Goal: Task Accomplishment & Management: Manage account settings

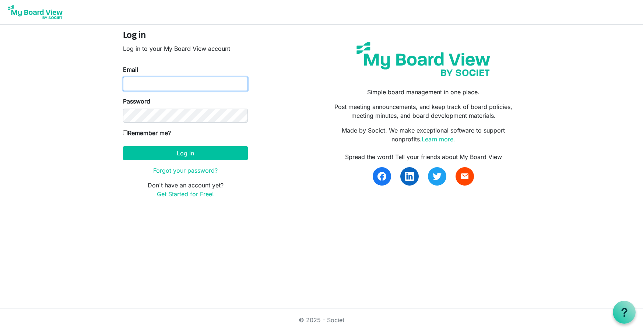
click at [153, 84] on input "Email" at bounding box center [185, 84] width 125 height 14
type input "rsaacke@wsfb.com"
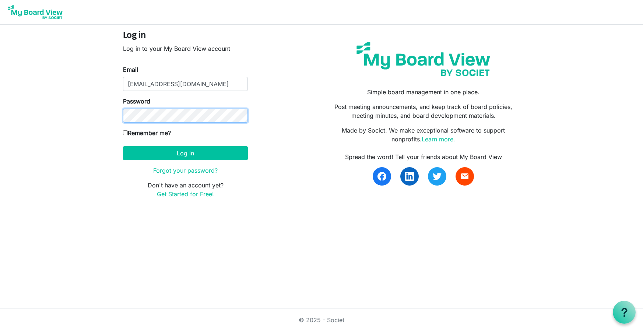
click at [123, 146] on button "Log in" at bounding box center [185, 153] width 125 height 14
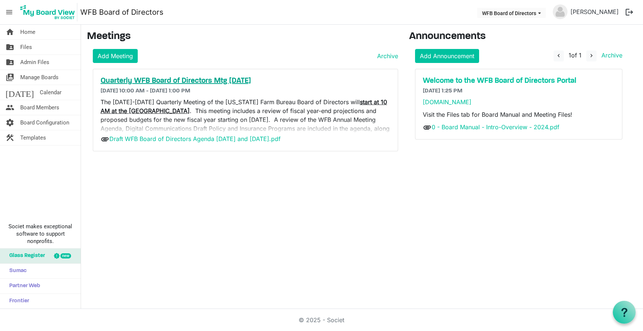
click at [153, 80] on h5 "Quarterly WFB Board of Directors Mtg Sept. 2025" at bounding box center [246, 81] width 290 height 9
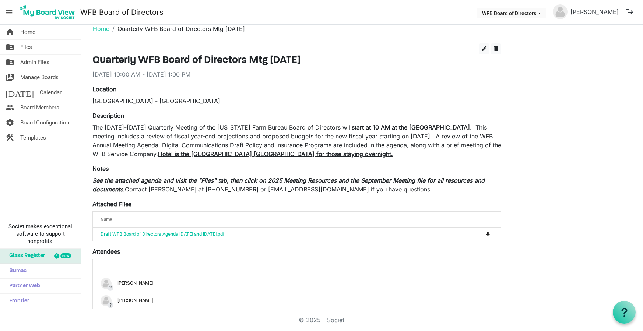
scroll to position [9, 0]
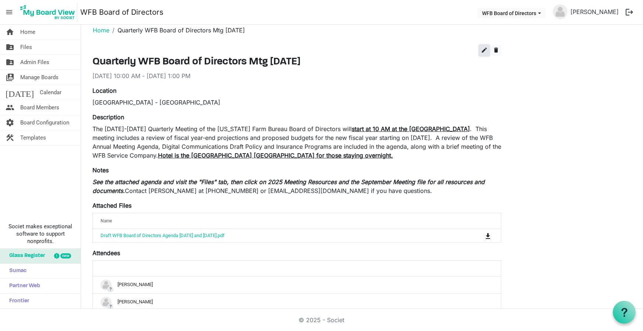
click at [483, 51] on span "edit" at bounding box center [484, 50] width 7 height 7
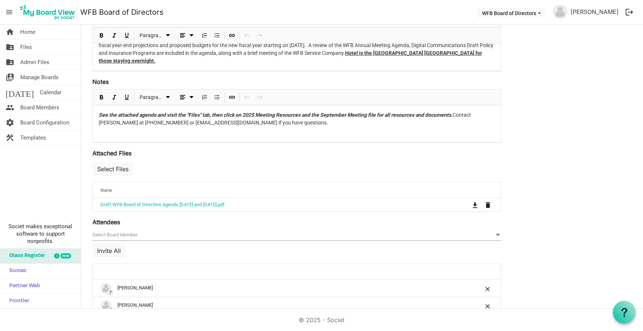
scroll to position [157, 0]
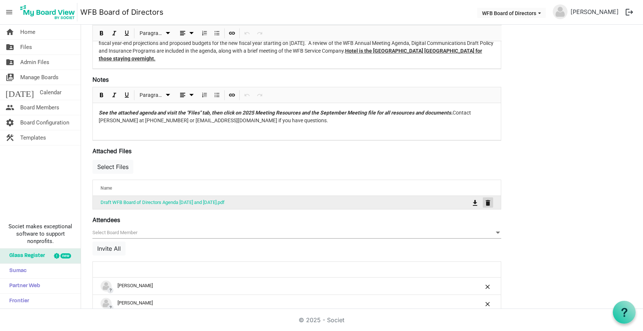
click at [489, 203] on span "is Command column column header" at bounding box center [488, 203] width 4 height 6
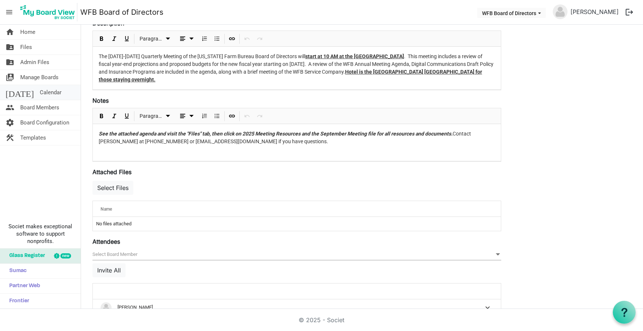
scroll to position [138, 0]
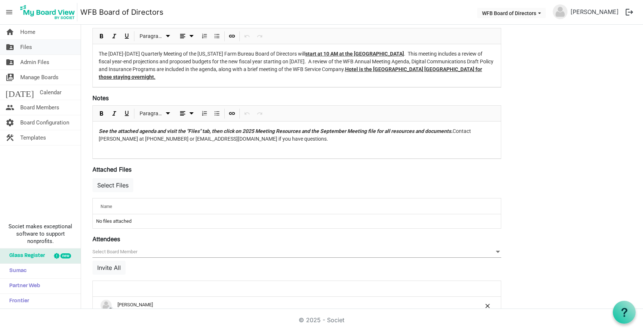
click at [19, 46] on link "folder_shared Files" at bounding box center [40, 47] width 81 height 15
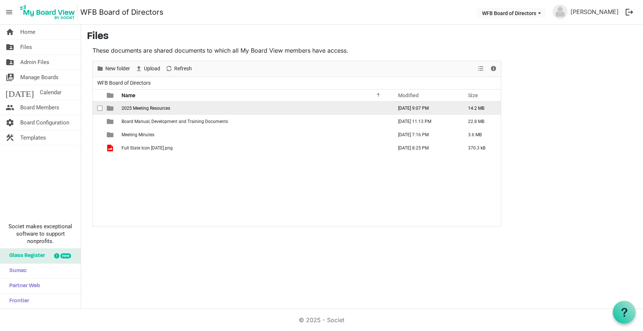
click at [128, 110] on span "2025 Meeting Resources" at bounding box center [146, 108] width 49 height 5
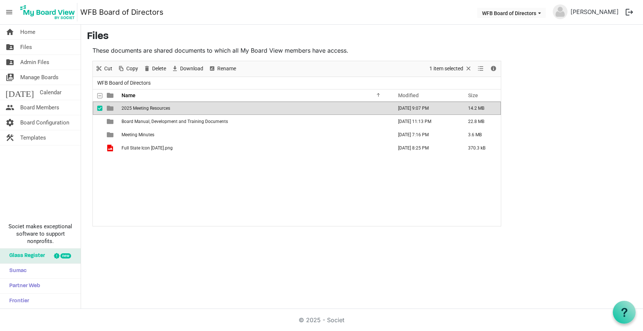
click at [128, 110] on span "2025 Meeting Resources" at bounding box center [146, 108] width 49 height 5
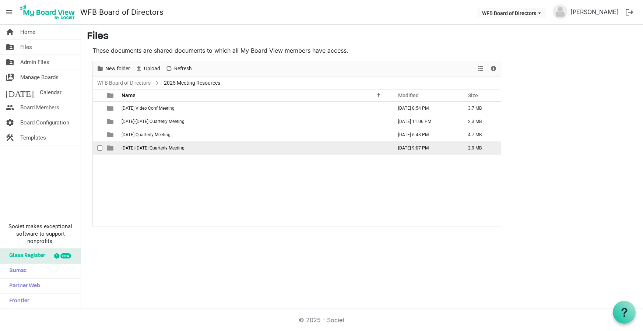
click at [137, 149] on span "[DATE]-[DATE] Quarterly Meeting" at bounding box center [153, 148] width 63 height 5
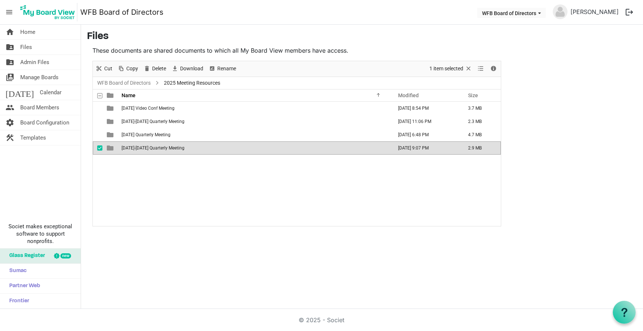
click at [137, 149] on span "[DATE]-[DATE] Quarterly Meeting" at bounding box center [153, 148] width 63 height 5
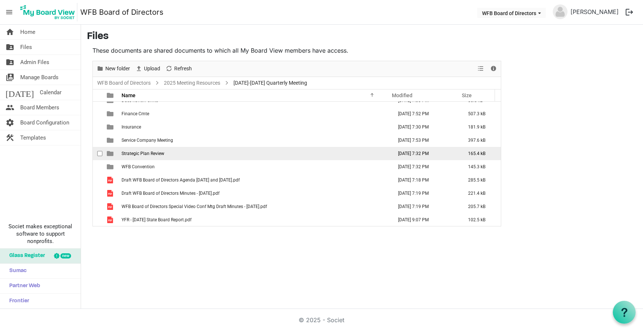
scroll to position [21, 0]
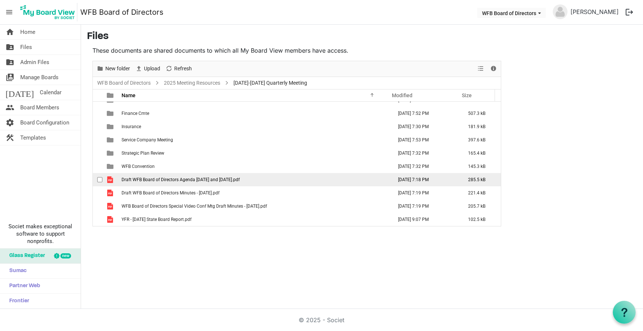
click at [159, 176] on td "Draft WFB Board of Directors Agenda [DATE] and [DATE].pdf" at bounding box center [254, 179] width 271 height 13
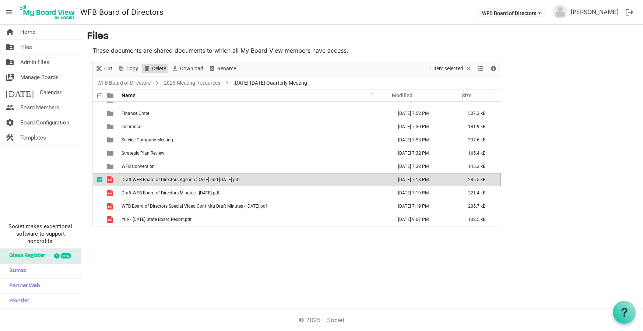
click at [153, 66] on span "Delete" at bounding box center [158, 68] width 15 height 9
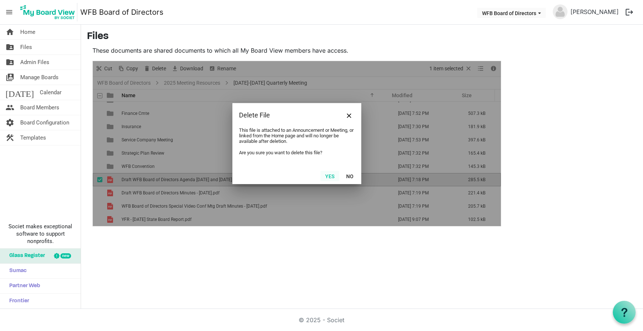
click at [329, 176] on button "Yes" at bounding box center [330, 176] width 19 height 10
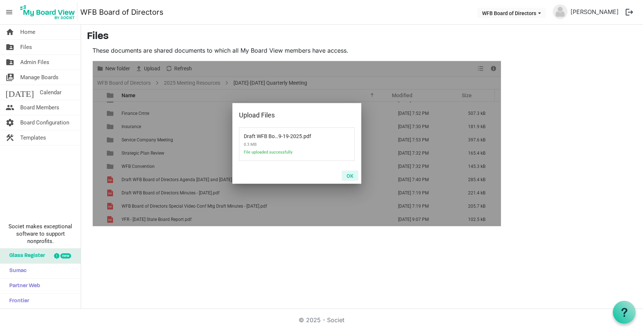
click at [350, 175] on button "OK" at bounding box center [350, 176] width 17 height 10
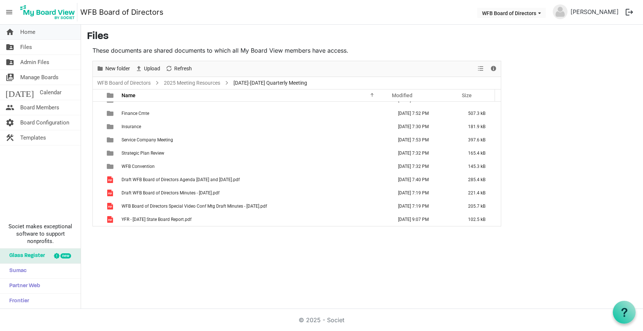
click at [23, 34] on span "Home" at bounding box center [27, 32] width 15 height 15
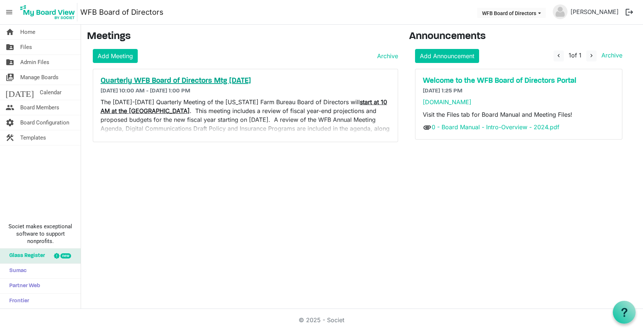
click at [171, 80] on h5 "Quarterly WFB Board of Directors Mtg [DATE]" at bounding box center [246, 81] width 290 height 9
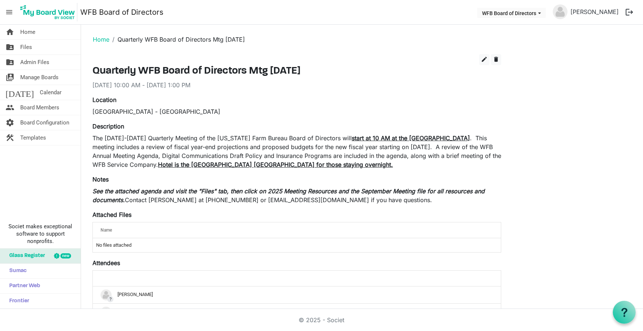
click at [117, 245] on td "No files attached" at bounding box center [297, 245] width 408 height 14
click at [483, 57] on span "edit" at bounding box center [484, 59] width 7 height 7
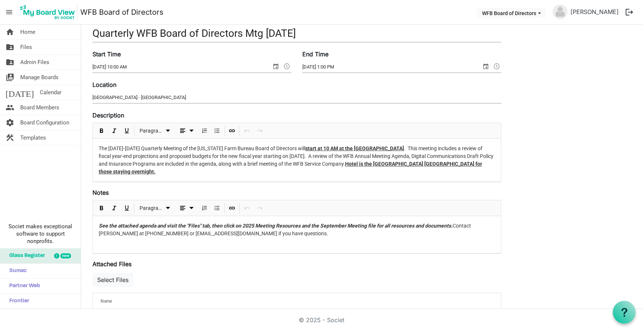
scroll to position [83, 0]
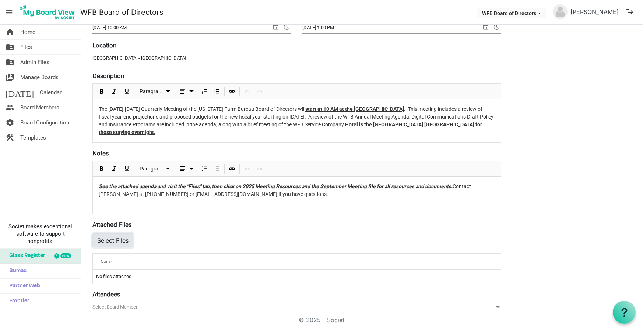
click at [109, 240] on button "Select Files" at bounding box center [112, 241] width 41 height 14
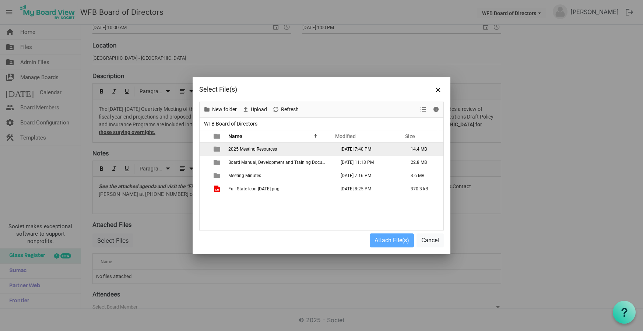
click at [248, 147] on span "2025 Meeting Resources" at bounding box center [252, 149] width 49 height 5
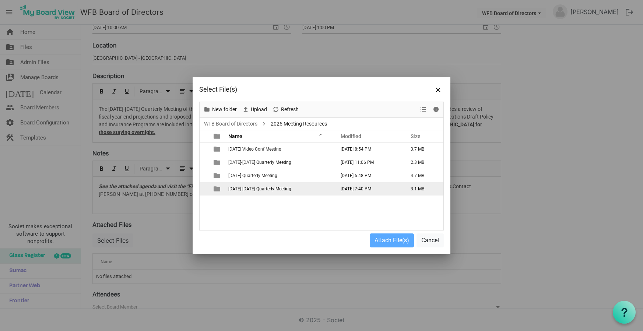
click at [251, 189] on span "September 18-19 Quarterly Meeting" at bounding box center [259, 188] width 63 height 5
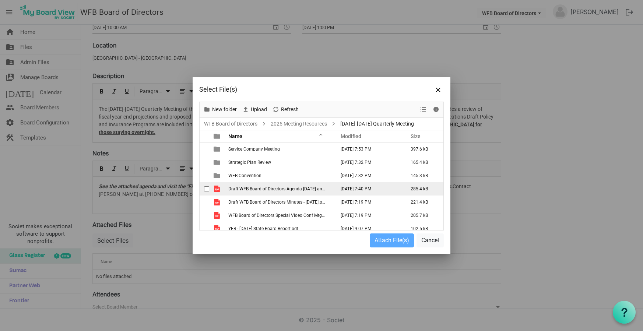
scroll to position [58, 0]
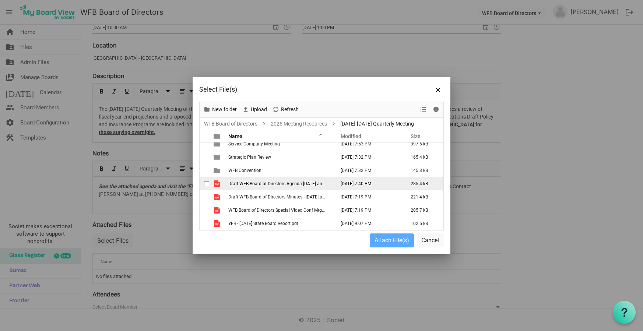
click at [253, 186] on span "Draft WFB Board of Directors Agenda [DATE] and [DATE].pdf" at bounding box center [287, 183] width 118 height 5
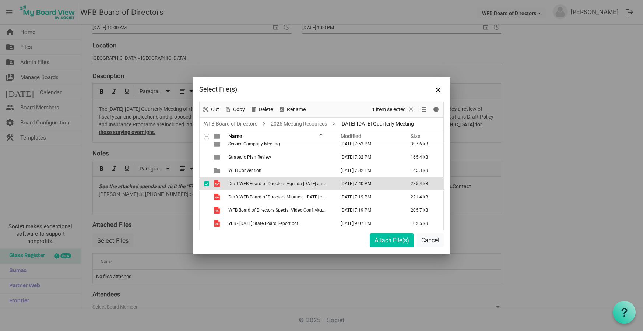
click at [253, 186] on span "Draft WFB Board of Directors Agenda [DATE] and [DATE].pdf" at bounding box center [287, 183] width 118 height 5
click at [390, 238] on button "Attach File(s)" at bounding box center [392, 241] width 44 height 14
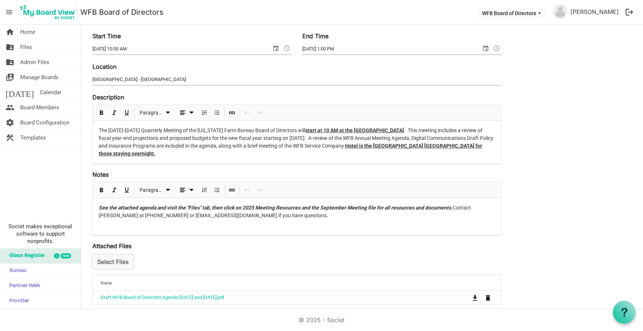
scroll to position [0, 0]
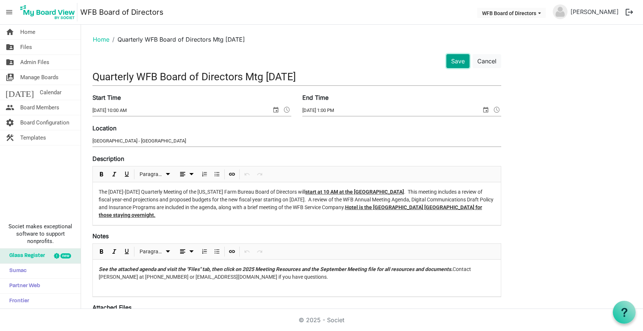
click at [457, 61] on button "Save" at bounding box center [458, 61] width 23 height 14
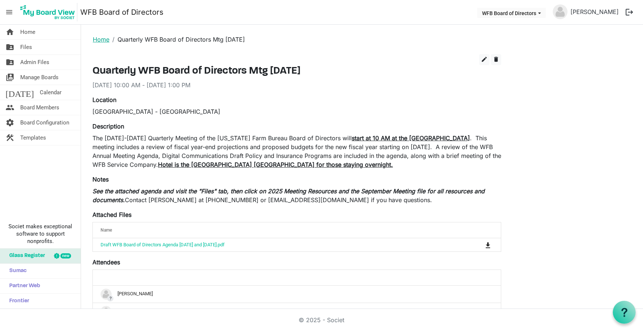
click at [98, 38] on link "Home" at bounding box center [101, 39] width 17 height 7
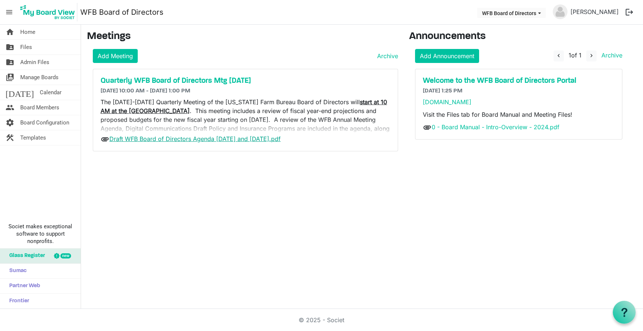
click at [172, 138] on link "Draft WFB Board of Directors Agenda [DATE] and [DATE].pdf" at bounding box center [194, 138] width 171 height 7
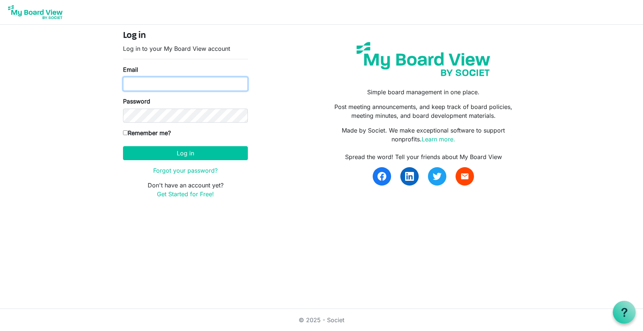
click at [172, 87] on input "Email" at bounding box center [185, 84] width 125 height 14
type input "rsaacke@wsfb.com"
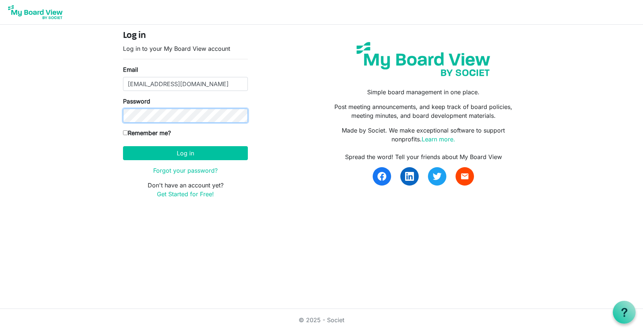
click at [123, 146] on button "Log in" at bounding box center [185, 153] width 125 height 14
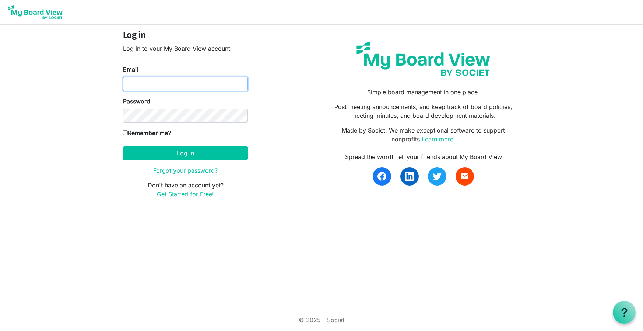
click at [142, 81] on input "Email" at bounding box center [185, 84] width 125 height 14
type input "[EMAIL_ADDRESS][DOMAIN_NAME]"
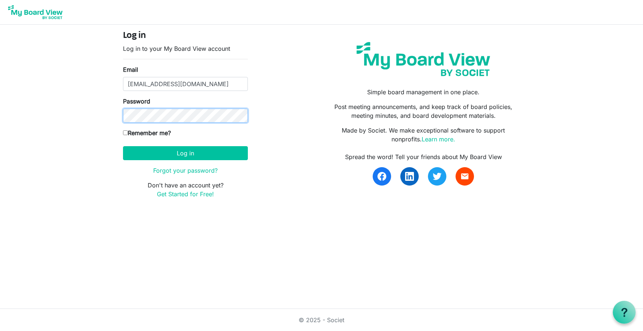
click at [123, 146] on button "Log in" at bounding box center [185, 153] width 125 height 14
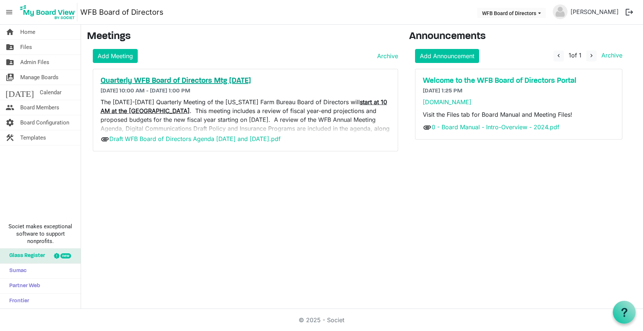
click at [177, 80] on h5 "Quarterly WFB Board of Directors Mtg [DATE]" at bounding box center [246, 81] width 290 height 9
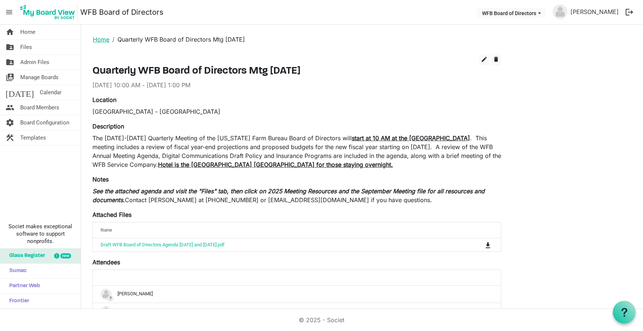
click at [94, 41] on link "Home" at bounding box center [101, 39] width 17 height 7
